Goal: Information Seeking & Learning: Learn about a topic

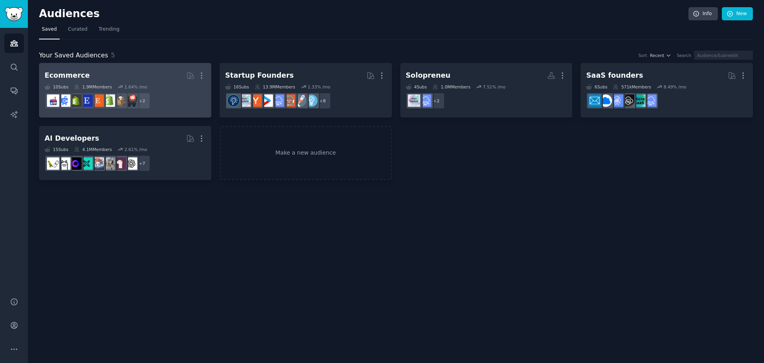
click at [79, 72] on div "Ecommerce" at bounding box center [67, 75] width 45 height 10
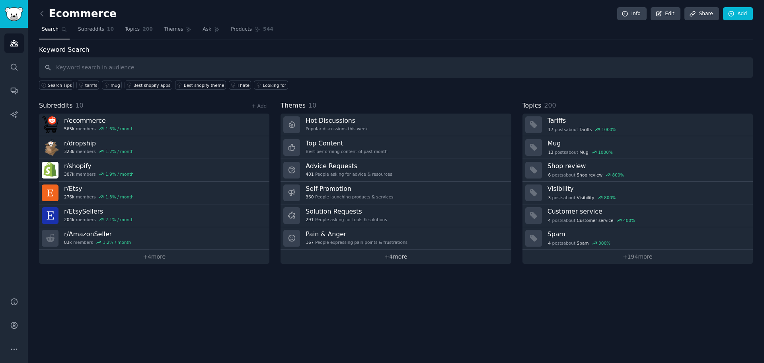
click at [422, 260] on link "+ 4 more" at bounding box center [396, 257] width 231 height 14
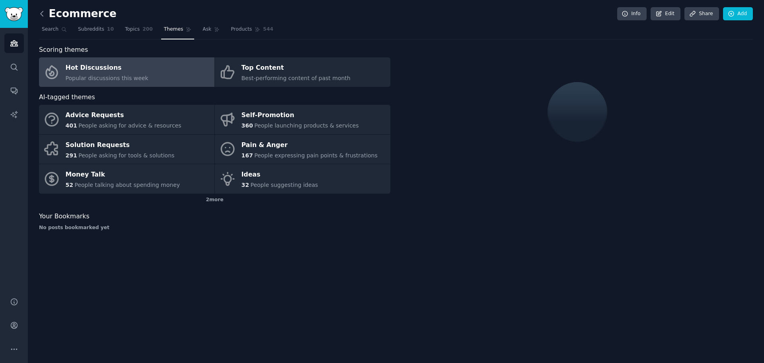
click at [41, 16] on icon at bounding box center [42, 14] width 8 height 8
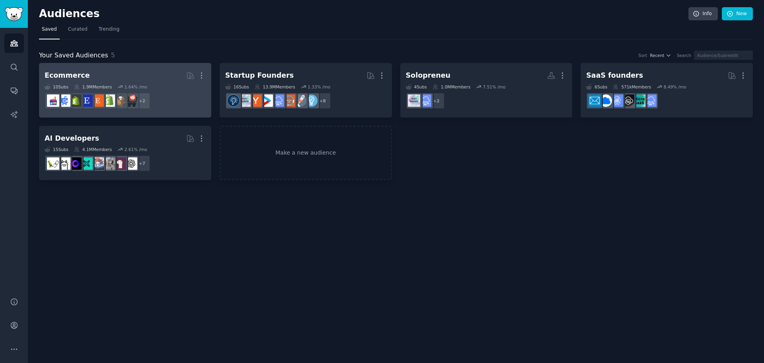
click at [103, 84] on div "1.9M Members" at bounding box center [93, 87] width 38 height 6
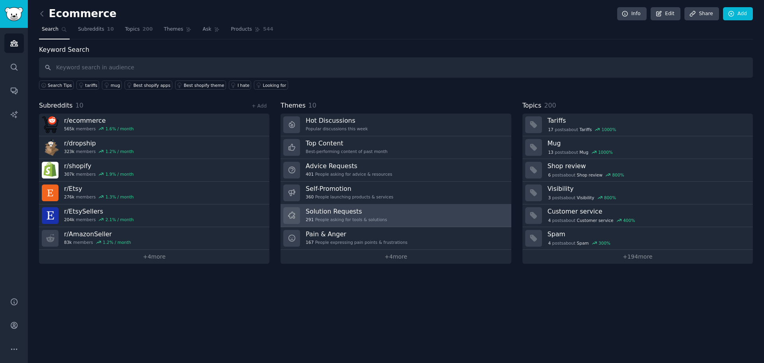
click at [391, 216] on link "Solution Requests 291 People asking for tools & solutions" at bounding box center [396, 215] width 231 height 23
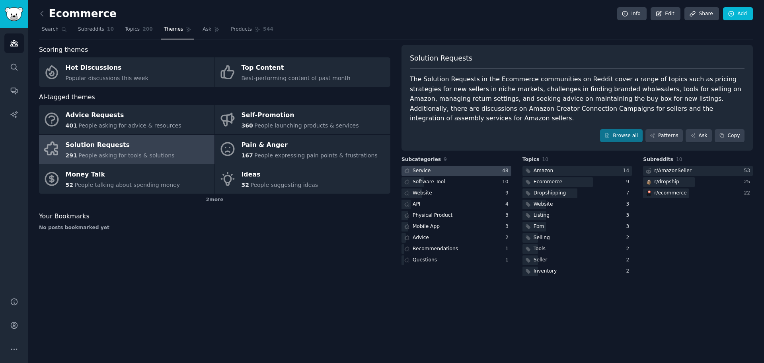
click at [426, 167] on div "Service" at bounding box center [422, 170] width 18 height 7
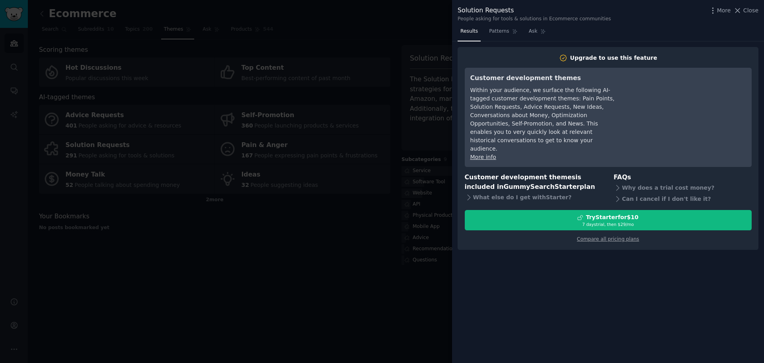
click at [335, 285] on div at bounding box center [382, 181] width 764 height 363
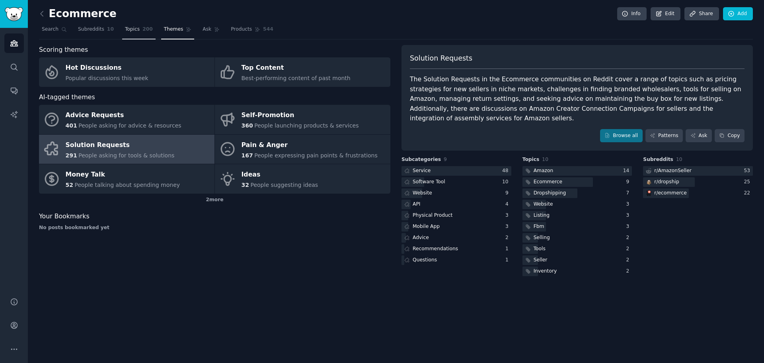
click at [133, 30] on span "Topics" at bounding box center [132, 29] width 15 height 7
